Goal: Task Accomplishment & Management: Manage account settings

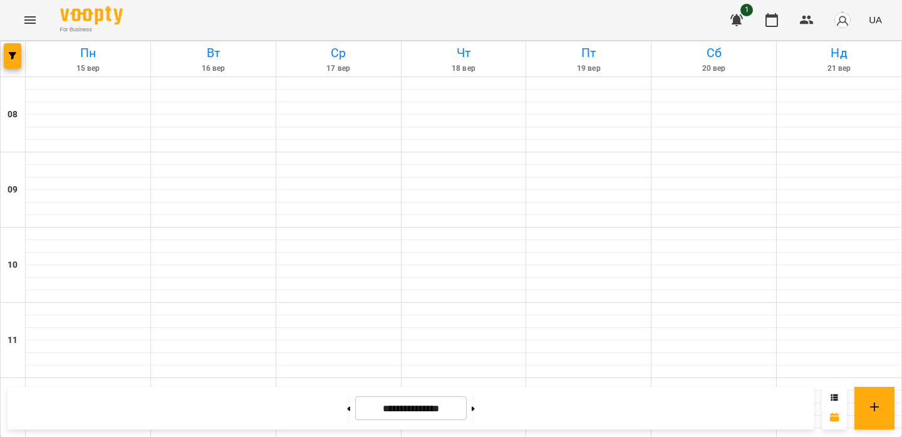
scroll to position [485, 0]
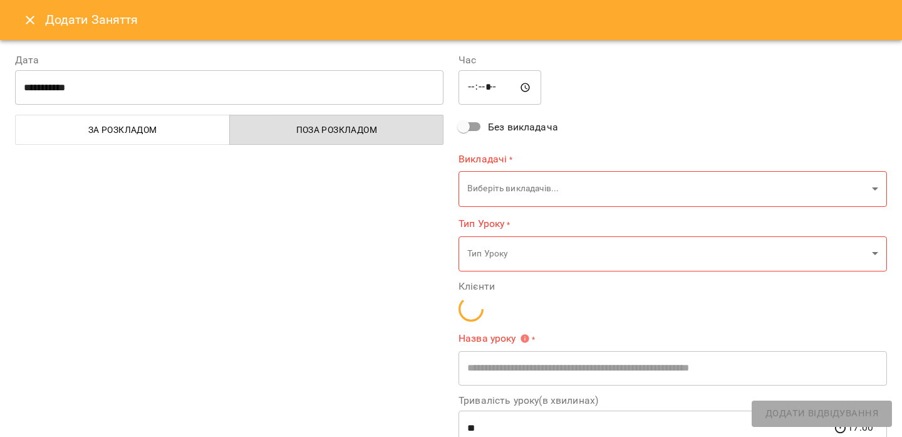
type input "**********"
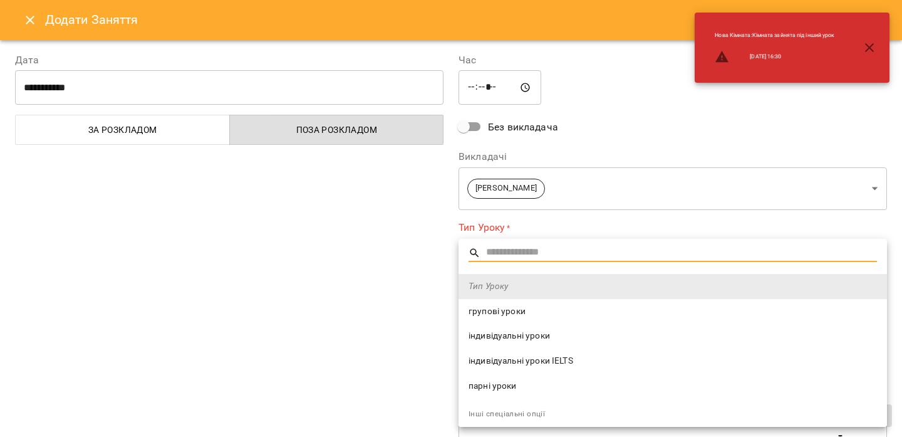
click at [519, 333] on span "індивідуальні уроки" at bounding box center [673, 336] width 409 height 13
type input "**********"
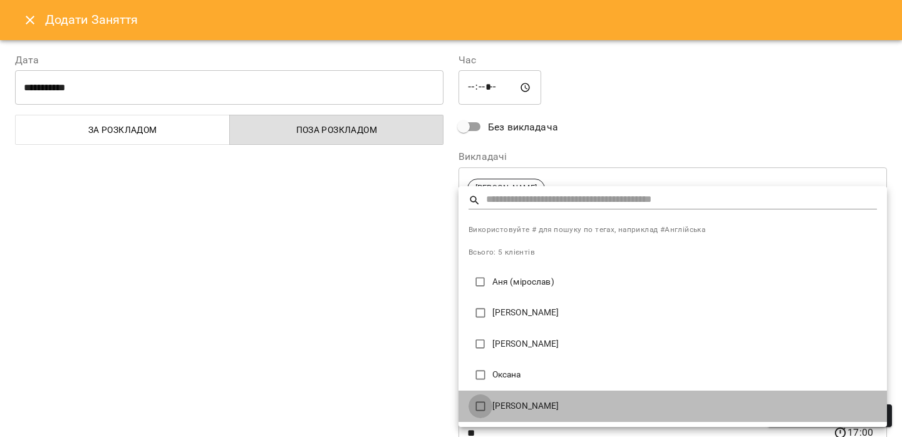
type input "**********"
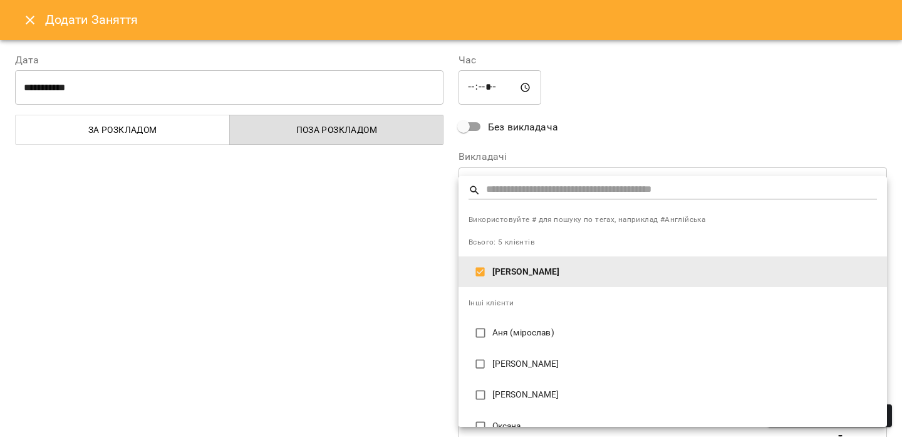
click at [403, 289] on div at bounding box center [451, 218] width 902 height 437
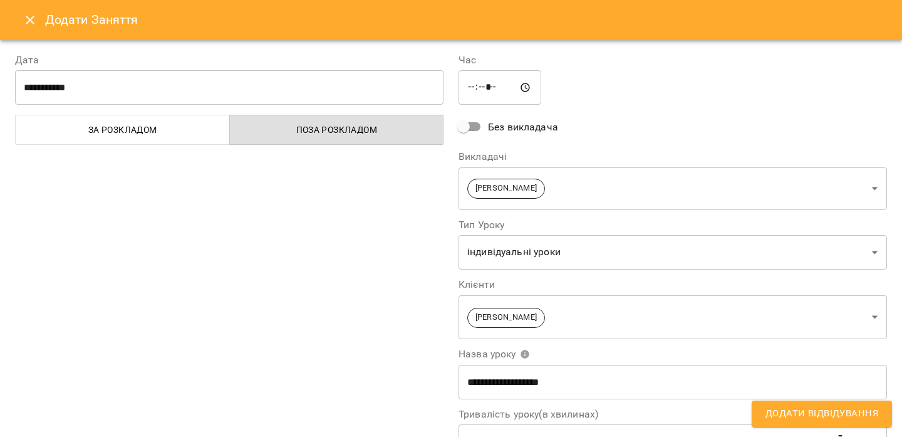
scroll to position [91, 0]
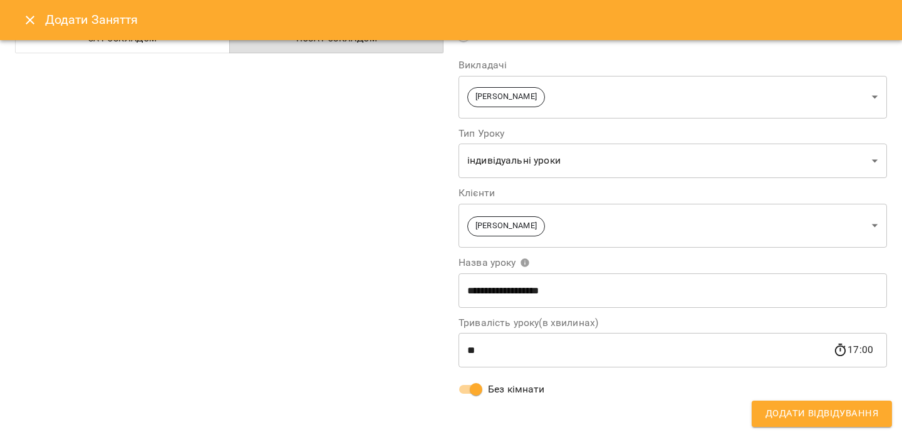
click at [766, 417] on button "Додати Відвідування" at bounding box center [822, 413] width 140 height 26
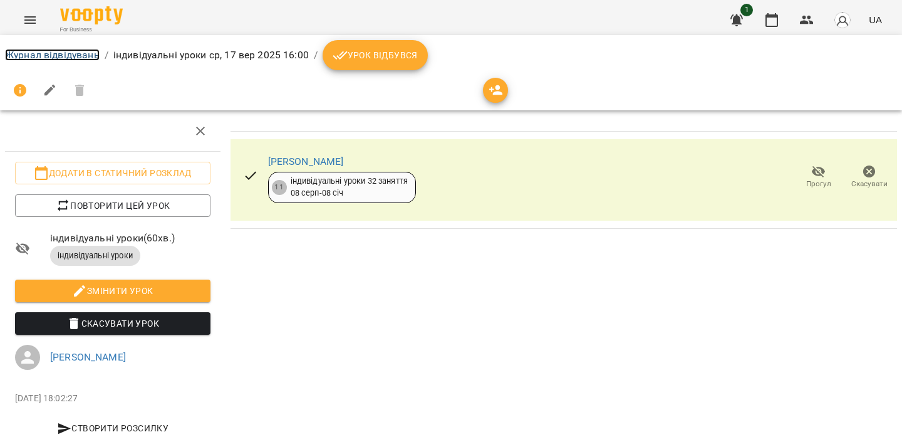
click at [85, 59] on link "Журнал відвідувань" at bounding box center [52, 55] width 95 height 12
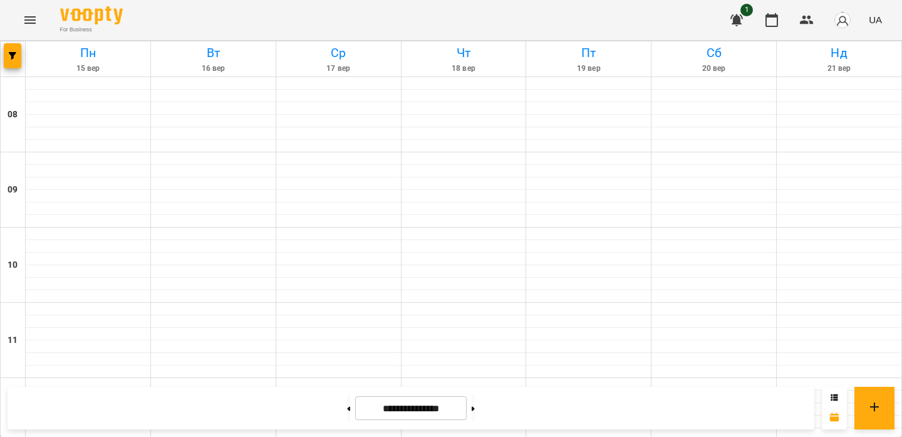
scroll to position [538, 0]
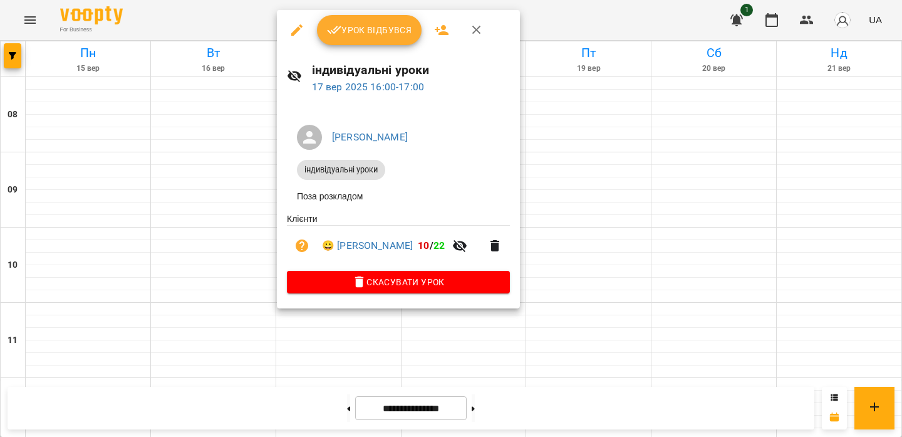
click at [384, 36] on span "Урок відбувся" at bounding box center [369, 30] width 85 height 15
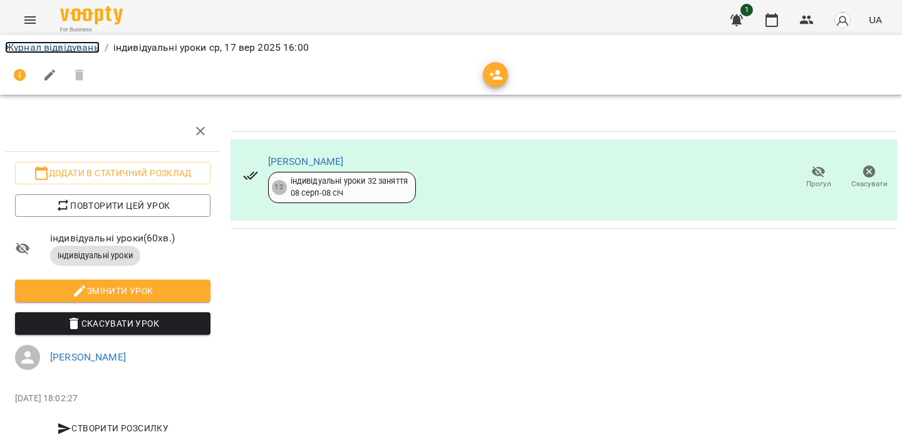
click at [95, 48] on link "Журнал відвідувань" at bounding box center [52, 47] width 95 height 12
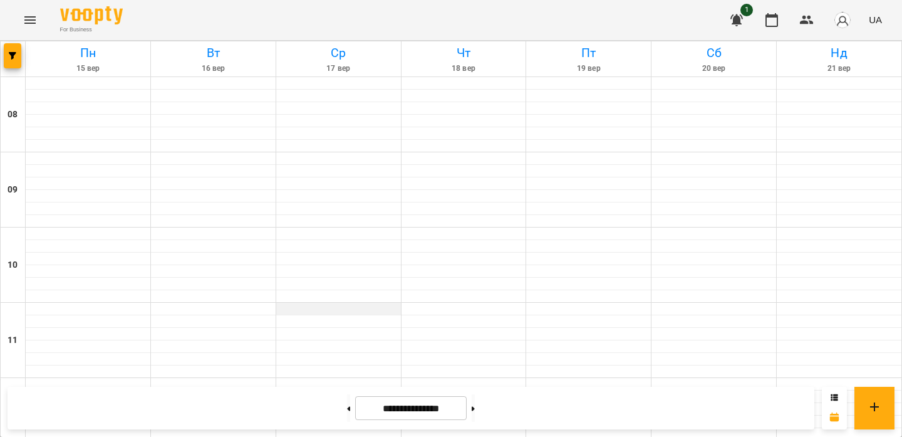
scroll to position [538, 0]
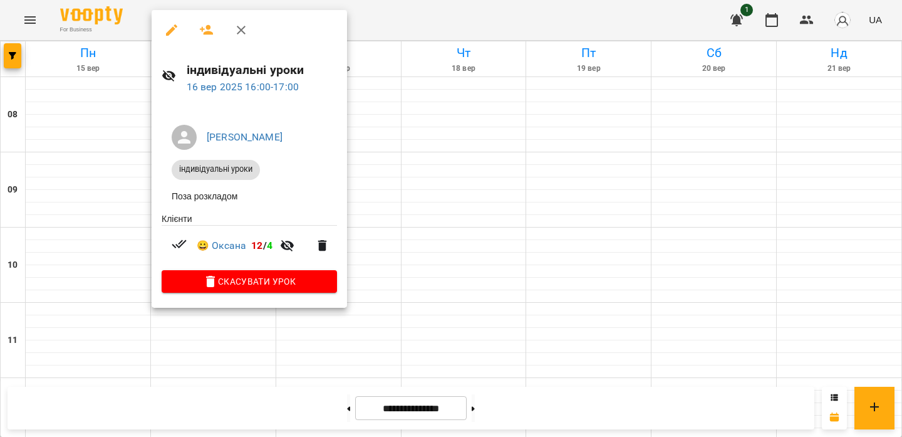
click at [90, 164] on div at bounding box center [451, 218] width 902 height 437
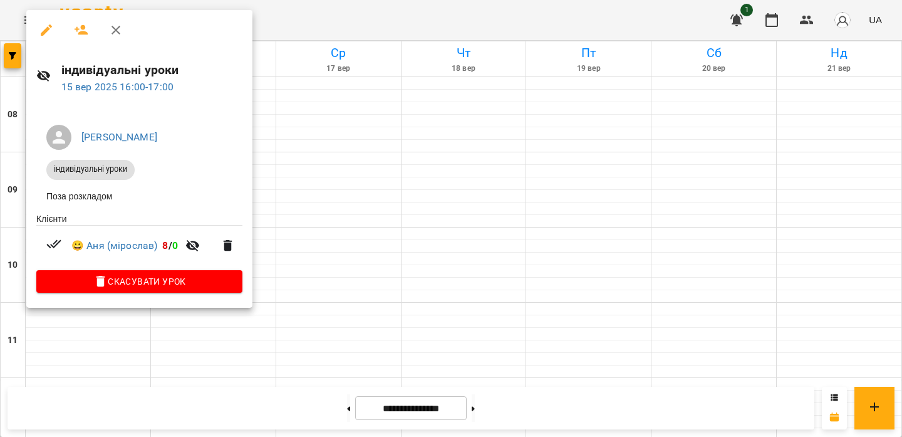
click at [306, 14] on div at bounding box center [451, 218] width 902 height 437
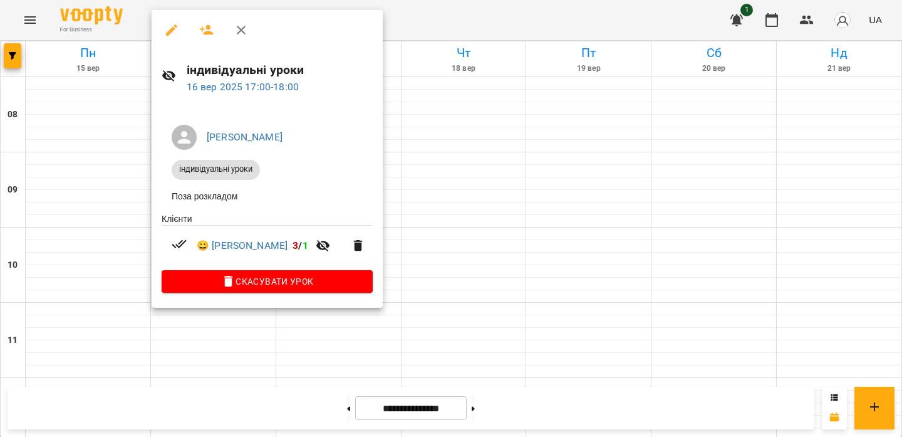
click at [439, 12] on div at bounding box center [451, 218] width 902 height 437
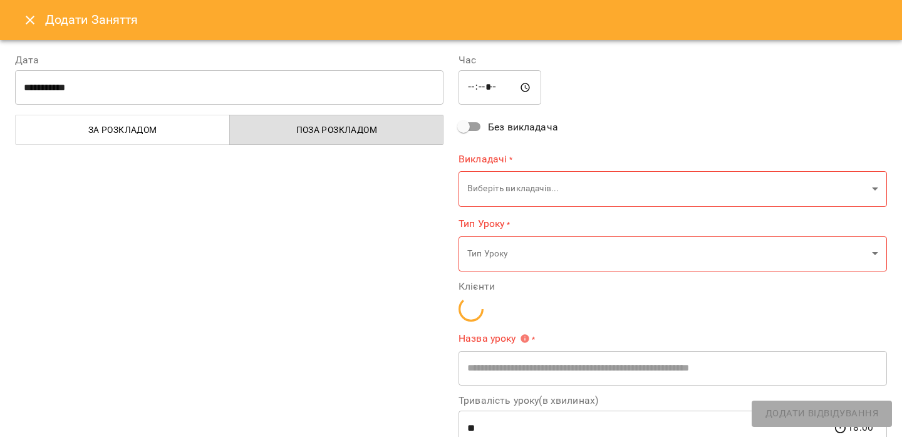
type input "**********"
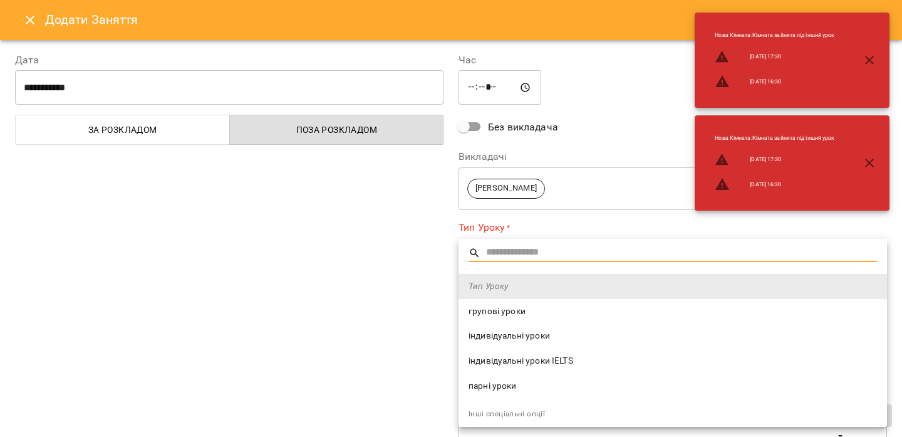
click at [526, 333] on span "індивідуальні уроки" at bounding box center [673, 336] width 409 height 13
type input "**********"
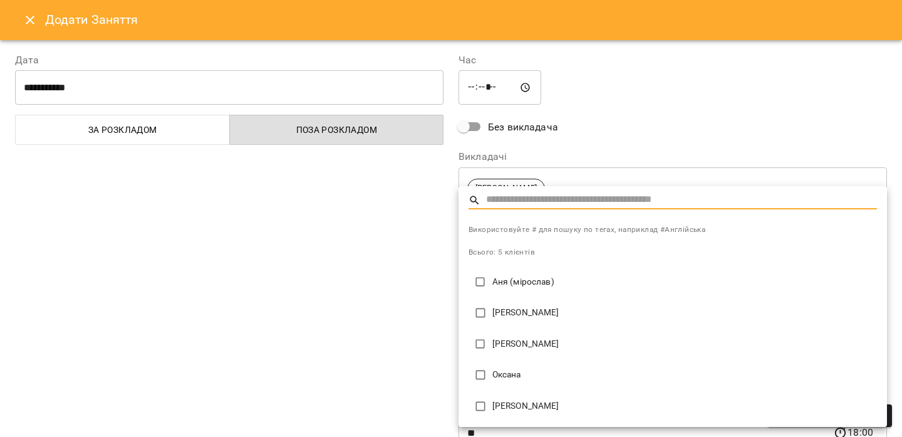
type input "**********"
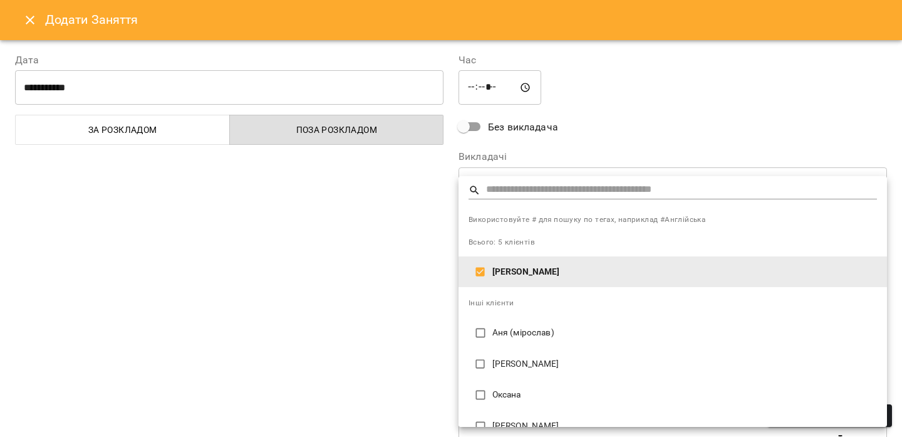
click at [424, 312] on div at bounding box center [451, 218] width 902 height 437
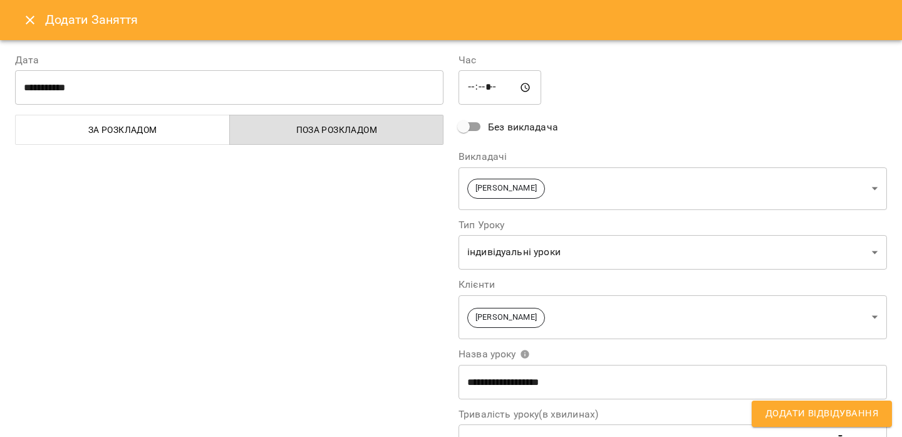
scroll to position [91, 0]
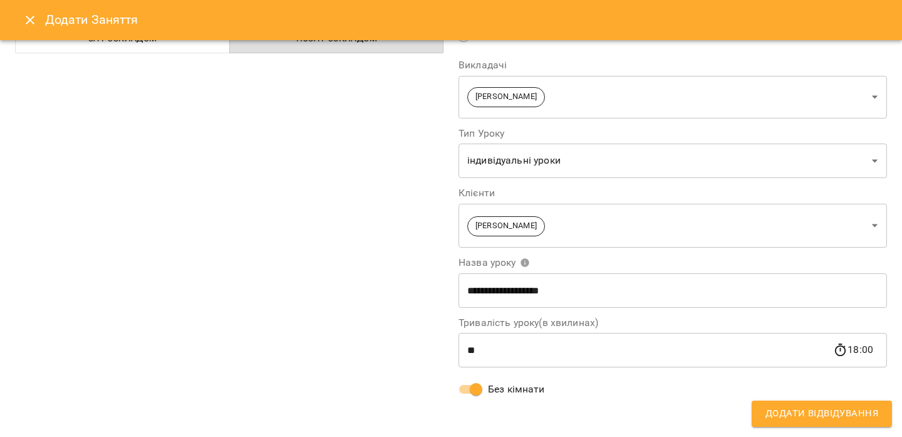
click at [766, 419] on button "Додати Відвідування" at bounding box center [822, 413] width 140 height 26
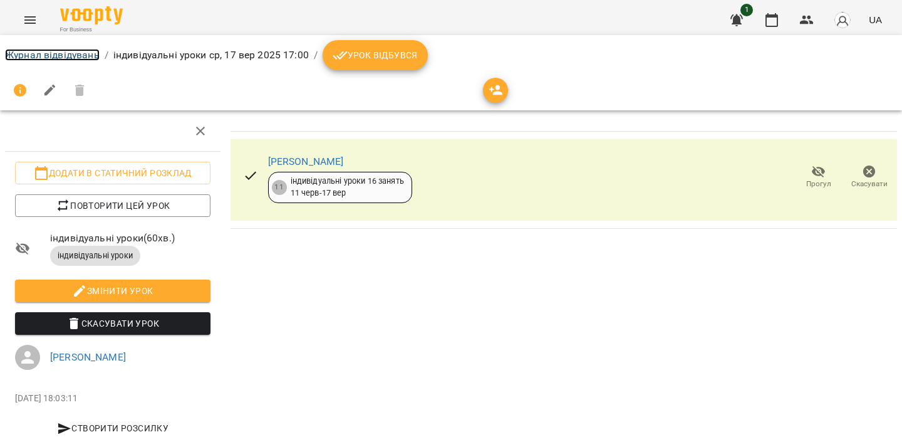
click at [86, 55] on link "Журнал відвідувань" at bounding box center [52, 55] width 95 height 12
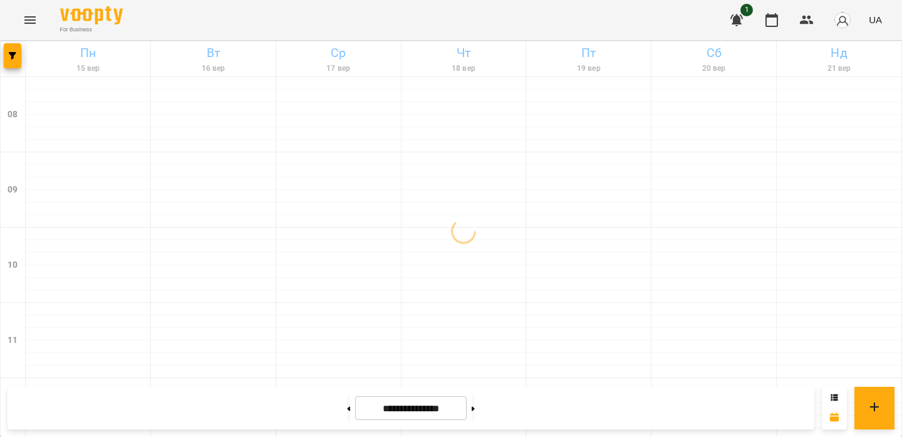
scroll to position [471, 0]
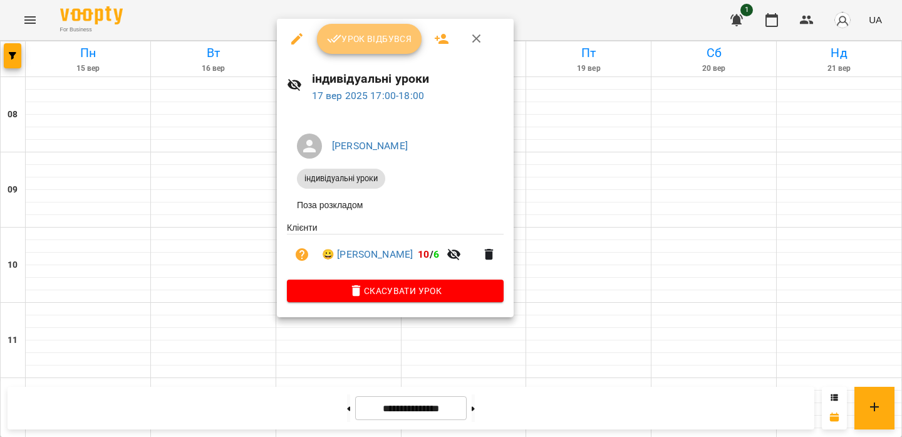
click at [366, 43] on span "Урок відбувся" at bounding box center [369, 38] width 85 height 15
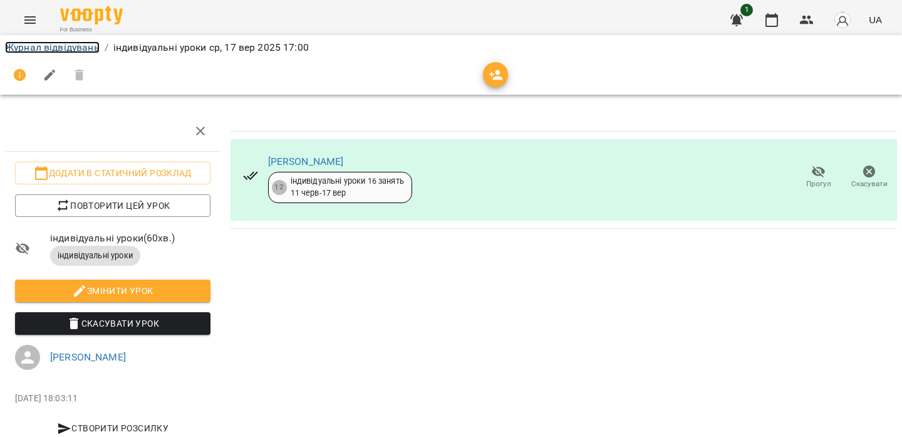
click at [93, 50] on link "Журнал відвідувань" at bounding box center [52, 47] width 95 height 12
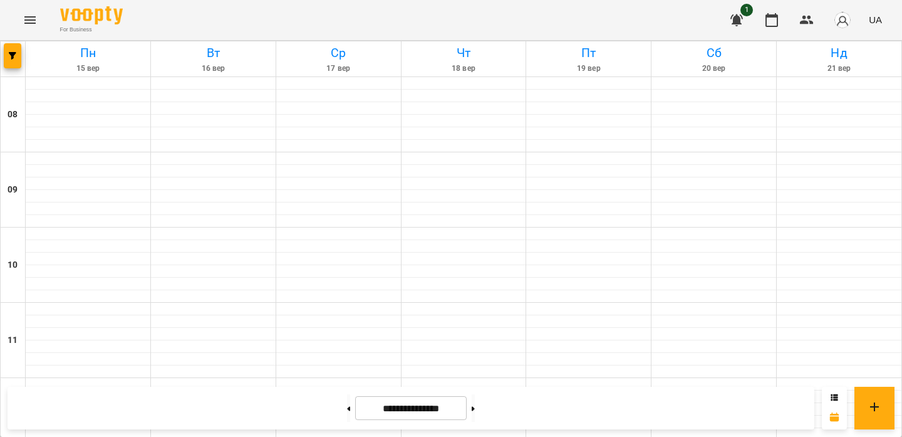
scroll to position [544, 0]
click at [744, 19] on icon "button" at bounding box center [736, 20] width 15 height 15
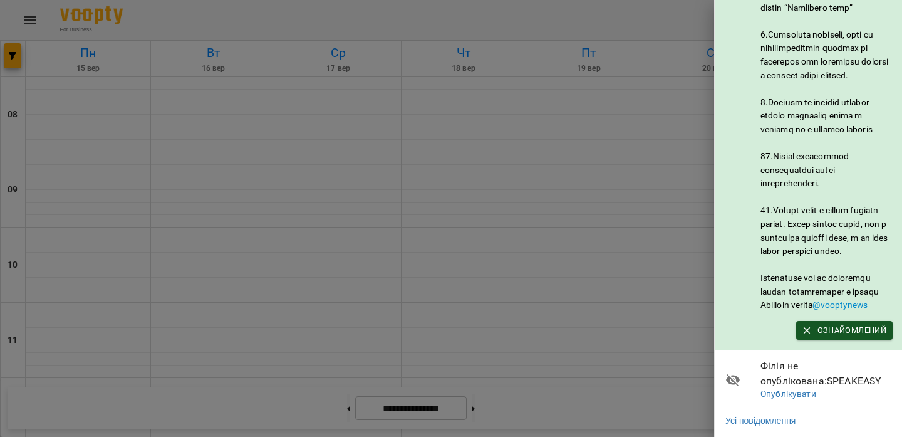
scroll to position [632, 0]
click at [639, 239] on div at bounding box center [451, 218] width 902 height 437
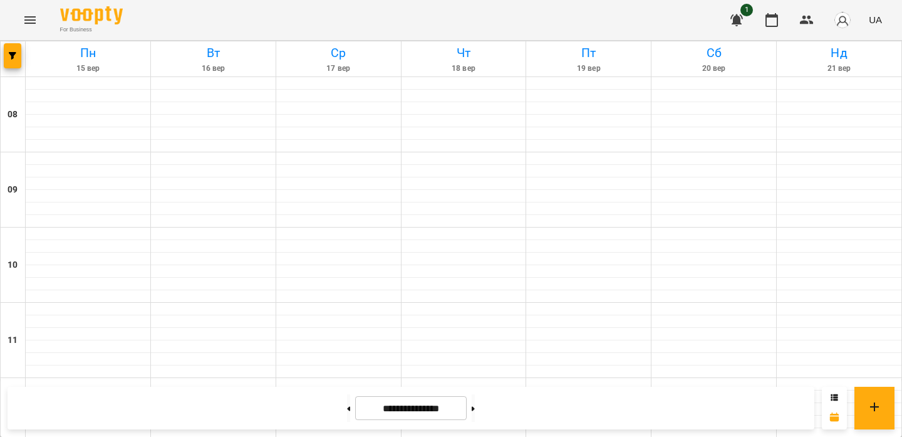
click at [28, 19] on icon "Menu" at bounding box center [30, 20] width 15 height 15
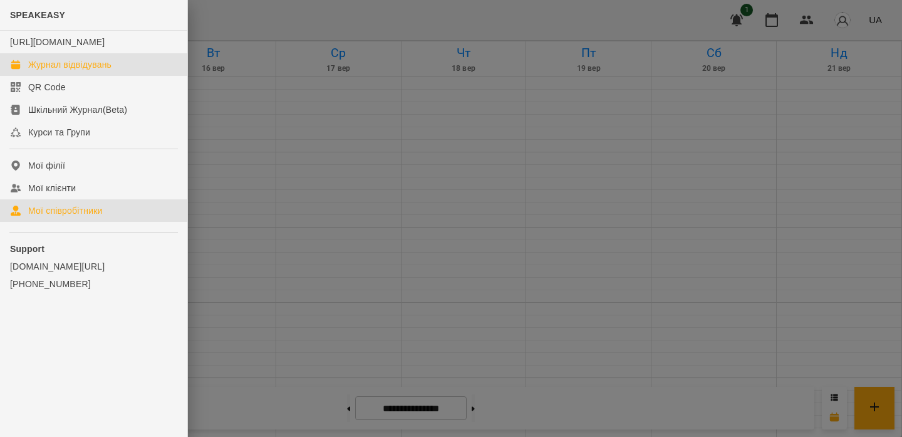
click at [76, 217] on div "Мої співробітники" at bounding box center [65, 210] width 75 height 13
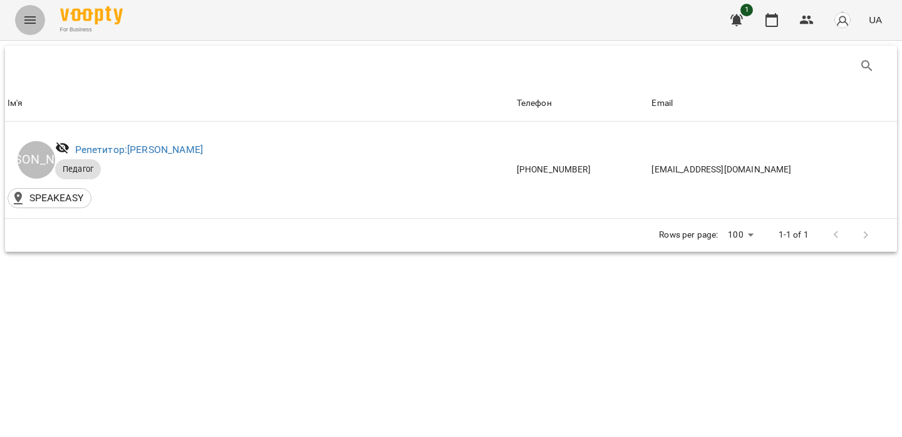
click at [30, 16] on icon "Menu" at bounding box center [29, 20] width 11 height 8
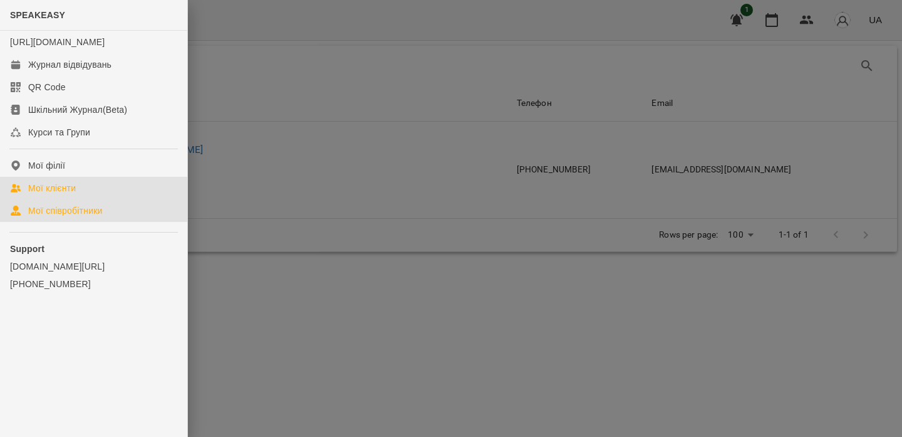
click at [61, 194] on div "Мої клієнти" at bounding box center [52, 188] width 48 height 13
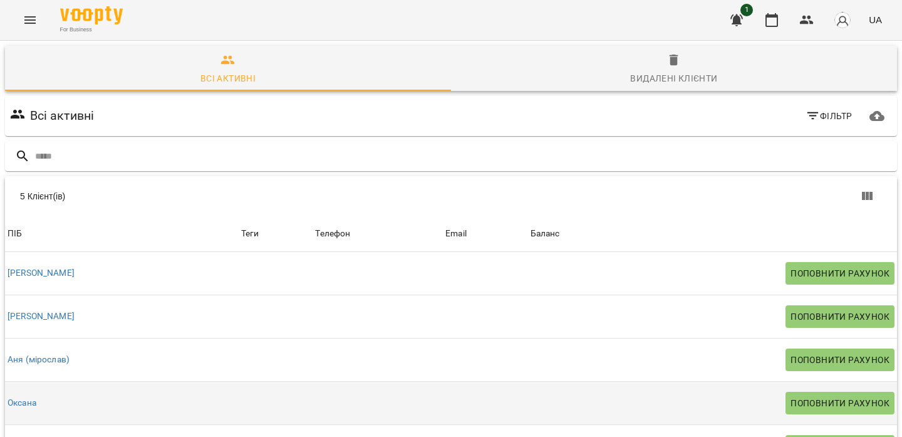
scroll to position [59, 0]
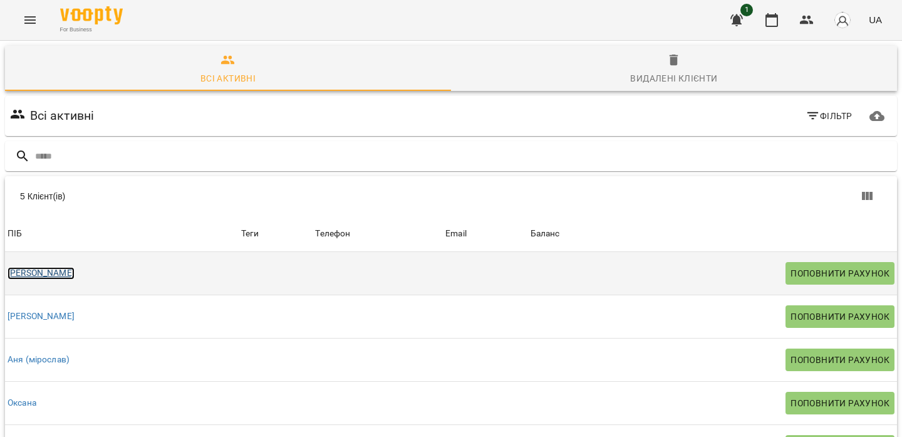
click at [47, 267] on link "[PERSON_NAME]" at bounding box center [41, 273] width 67 height 13
